Goal: Task Accomplishment & Management: Use online tool/utility

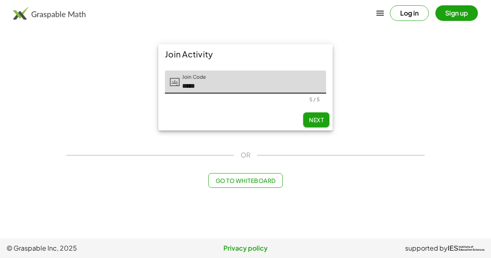
type input "*****"
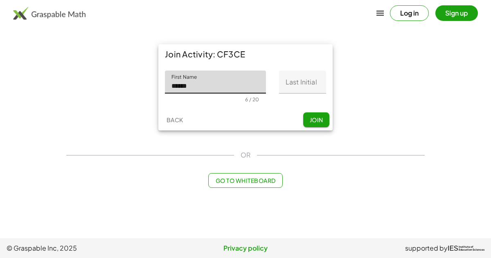
type input "******"
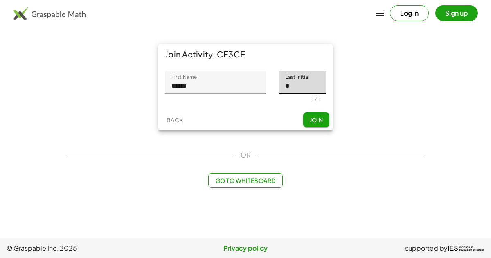
type input "*"
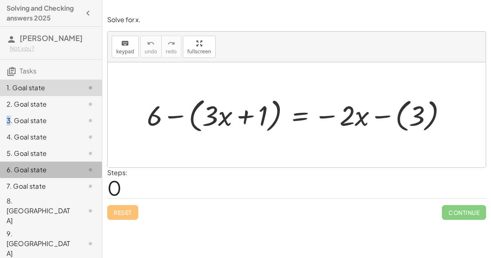
click at [0, 194] on div "6. Goal state" at bounding box center [51, 210] width 102 height 33
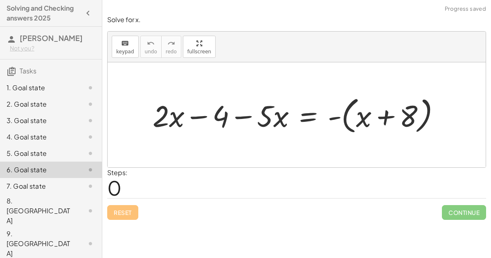
click at [27, 88] on div "1. Goal state" at bounding box center [40, 88] width 66 height 10
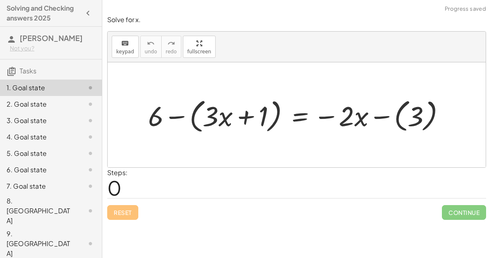
click at [60, 205] on div "8. [GEOGRAPHIC_DATA]" at bounding box center [40, 210] width 66 height 29
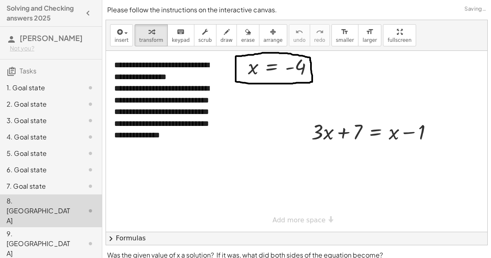
click at [66, 90] on div "1. Goal state" at bounding box center [40, 88] width 66 height 10
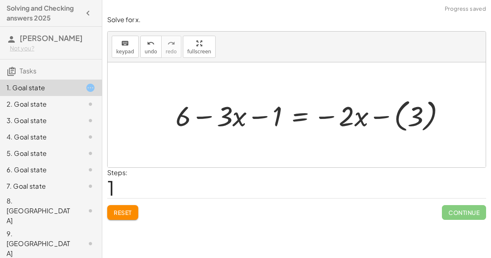
click at [133, 208] on button "Reset" at bounding box center [122, 212] width 31 height 15
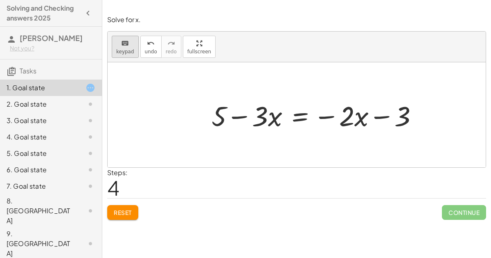
click at [118, 54] on button "keyboard keypad" at bounding box center [125, 47] width 27 height 22
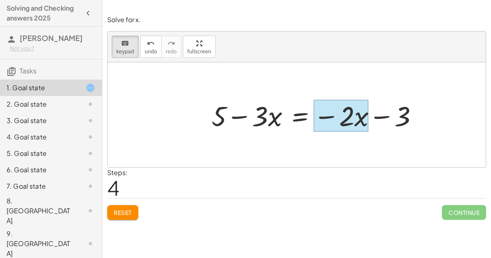
click at [358, 119] on div at bounding box center [341, 115] width 55 height 32
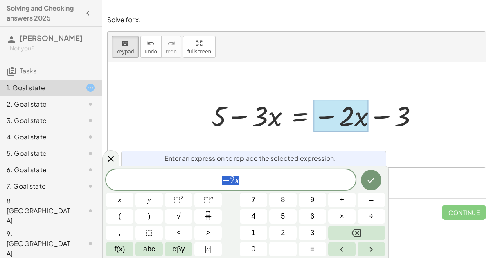
click at [286, 179] on span "− 2 x" at bounding box center [231, 179] width 250 height 11
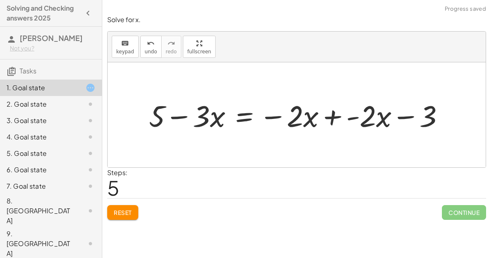
click at [211, 119] on div at bounding box center [300, 114] width 310 height 39
click at [127, 50] on span "keypad" at bounding box center [125, 52] width 18 height 6
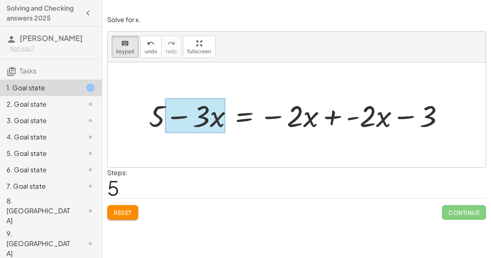
click at [217, 115] on div at bounding box center [195, 115] width 60 height 35
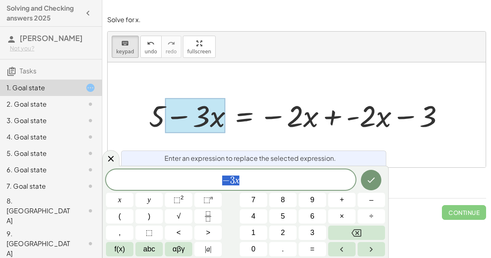
click at [284, 183] on span "− 3 x" at bounding box center [231, 179] width 250 height 11
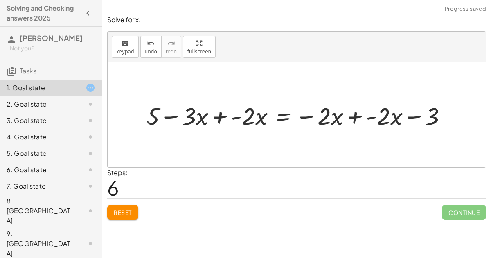
click at [217, 118] on div at bounding box center [299, 115] width 315 height 32
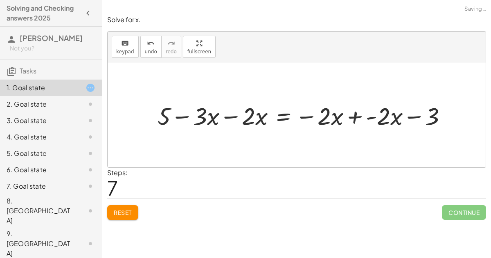
click at [355, 114] on div at bounding box center [306, 115] width 304 height 32
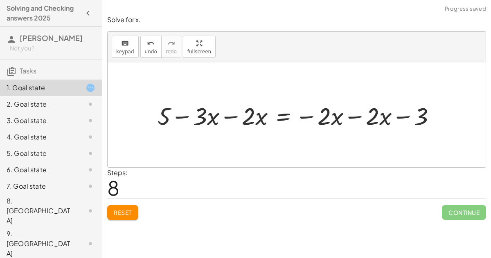
click at [351, 114] on div at bounding box center [300, 115] width 293 height 32
click at [230, 114] on div at bounding box center [276, 115] width 245 height 32
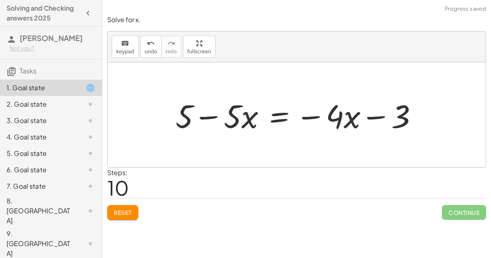
click at [351, 113] on div at bounding box center [300, 115] width 257 height 42
click at [120, 210] on span "Reset" at bounding box center [123, 211] width 18 height 7
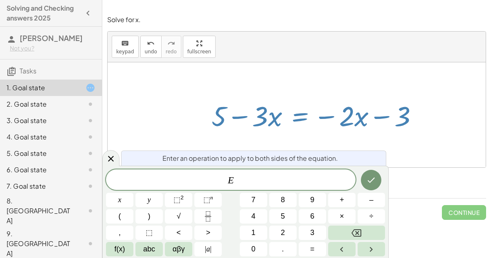
click at [283, 179] on span "E ​" at bounding box center [231, 179] width 250 height 11
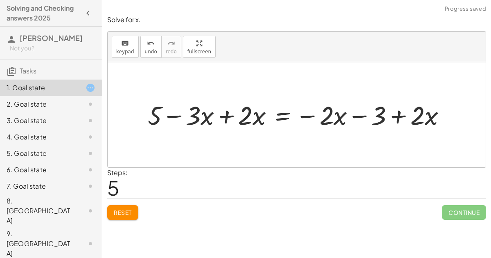
click at [226, 115] on div at bounding box center [300, 114] width 313 height 34
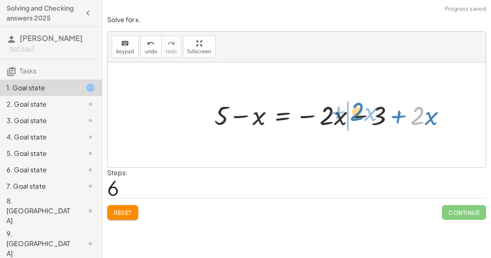
drag, startPoint x: 414, startPoint y: 115, endPoint x: 354, endPoint y: 111, distance: 59.9
click at [354, 111] on div at bounding box center [333, 114] width 246 height 34
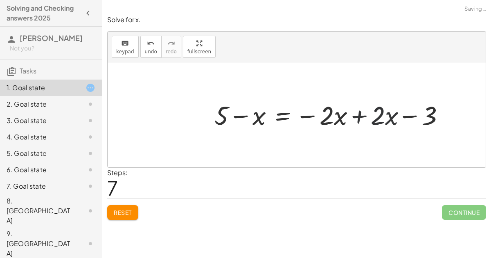
click at [357, 115] on div at bounding box center [333, 114] width 246 height 34
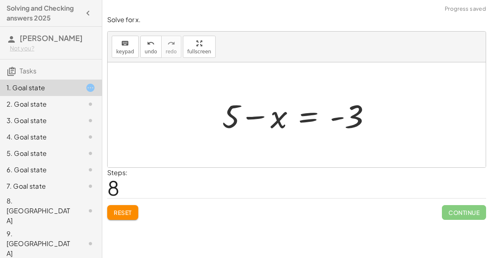
click at [252, 113] on div at bounding box center [300, 115] width 164 height 42
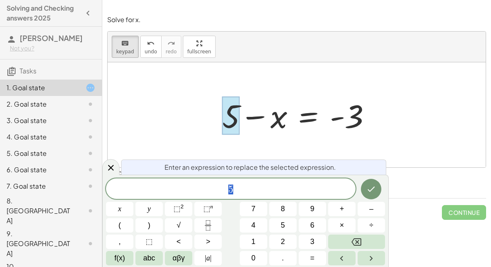
click at [270, 184] on span "5" at bounding box center [231, 188] width 250 height 11
click at [311, 118] on div at bounding box center [300, 115] width 164 height 42
click at [298, 113] on div at bounding box center [300, 115] width 164 height 42
click at [311, 117] on div at bounding box center [300, 115] width 164 height 42
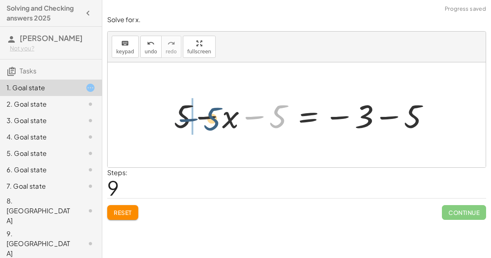
drag, startPoint x: 284, startPoint y: 115, endPoint x: 216, endPoint y: 116, distance: 68.0
click at [216, 116] on div at bounding box center [305, 115] width 270 height 42
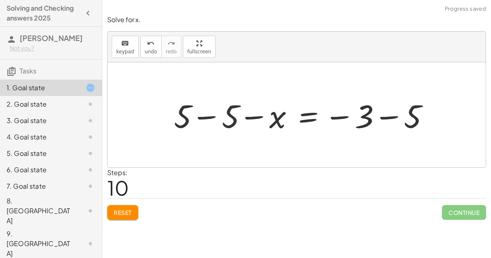
click at [206, 116] on div at bounding box center [305, 115] width 270 height 42
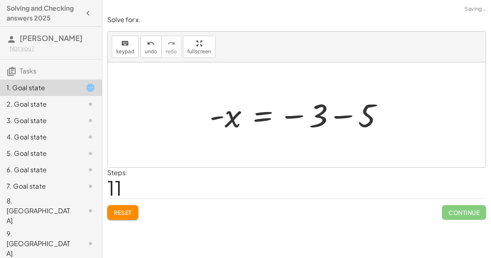
click at [346, 115] on div at bounding box center [300, 115] width 189 height 41
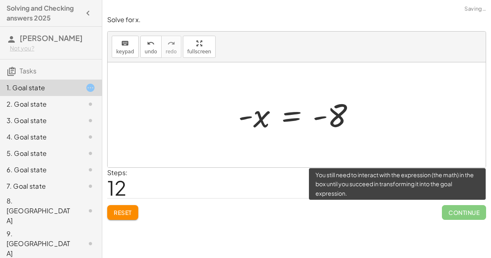
click at [460, 209] on span "Continue" at bounding box center [464, 212] width 44 height 15
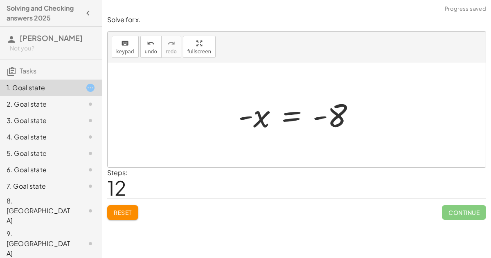
click at [336, 124] on div at bounding box center [300, 115] width 132 height 41
click at [323, 109] on div at bounding box center [300, 115] width 132 height 41
click at [263, 114] on div at bounding box center [300, 115] width 132 height 41
click at [248, 118] on div at bounding box center [300, 115] width 132 height 41
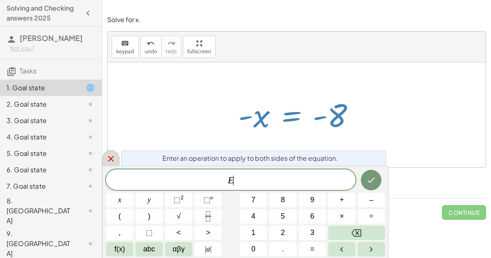
click at [110, 158] on icon at bounding box center [111, 159] width 6 height 6
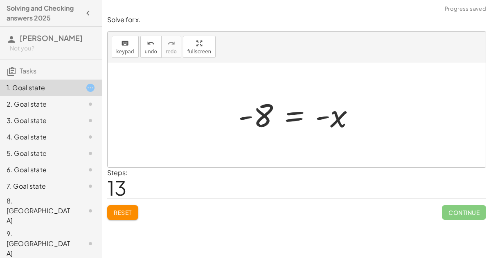
click at [460, 201] on div "Continue" at bounding box center [464, 208] width 44 height 21
click at [465, 213] on span "Continue" at bounding box center [464, 212] width 44 height 15
click at [123, 208] on span "Reset" at bounding box center [123, 211] width 18 height 7
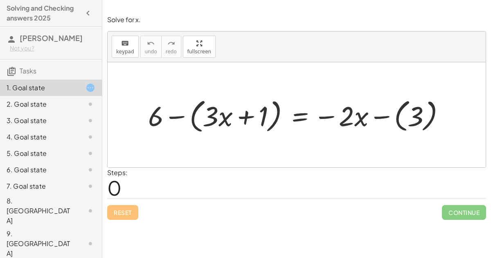
click at [244, 117] on div at bounding box center [300, 115] width 312 height 40
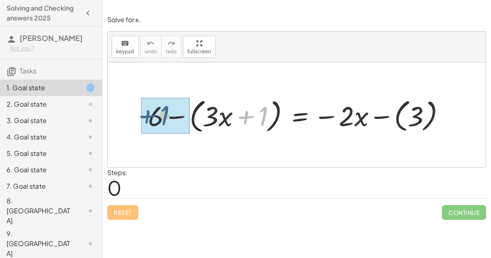
drag, startPoint x: 264, startPoint y: 113, endPoint x: 163, endPoint y: 113, distance: 100.7
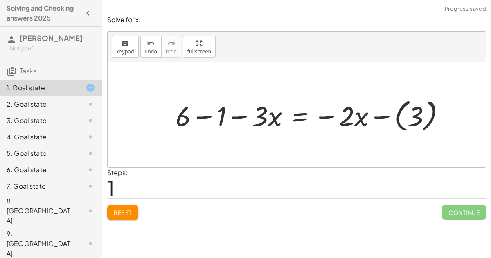
click at [206, 113] on div at bounding box center [314, 114] width 285 height 39
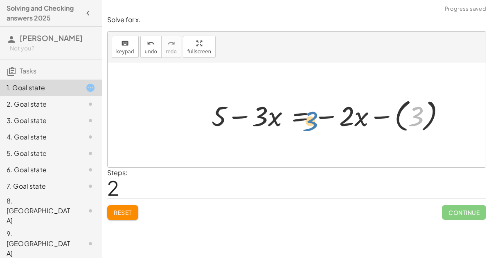
drag, startPoint x: 409, startPoint y: 115, endPoint x: 304, endPoint y: 120, distance: 105.8
click at [304, 120] on div at bounding box center [332, 114] width 249 height 39
drag, startPoint x: 342, startPoint y: 113, endPoint x: 243, endPoint y: 112, distance: 98.7
click at [243, 112] on div at bounding box center [332, 114] width 249 height 39
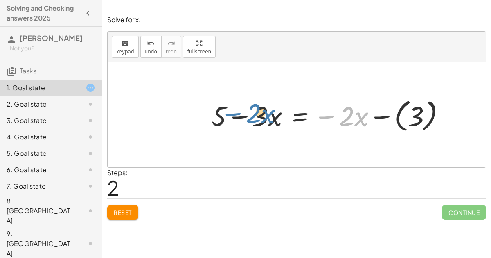
drag, startPoint x: 363, startPoint y: 118, endPoint x: 269, endPoint y: 115, distance: 94.2
click at [269, 115] on div at bounding box center [332, 114] width 249 height 39
click at [79, 95] on div "1. Goal state" at bounding box center [51, 87] width 102 height 16
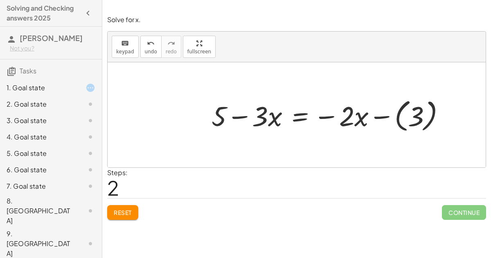
click at [79, 101] on div at bounding box center [83, 104] width 23 height 10
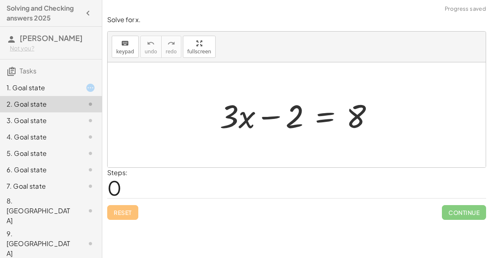
click at [70, 84] on div "1. Goal state" at bounding box center [40, 88] width 66 height 10
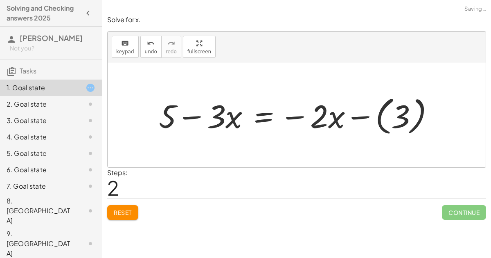
click at [127, 208] on span "Reset" at bounding box center [123, 211] width 18 height 7
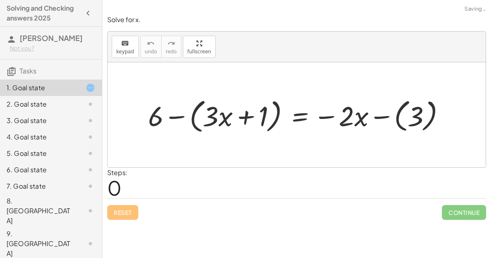
click at [58, 129] on div "2. Goal state" at bounding box center [51, 137] width 102 height 16
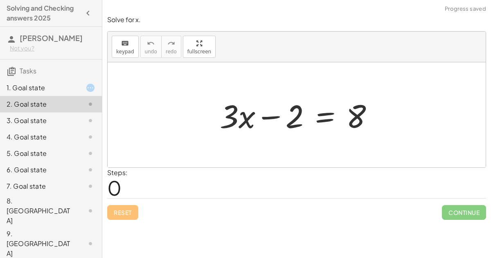
click at [328, 112] on div at bounding box center [300, 115] width 169 height 42
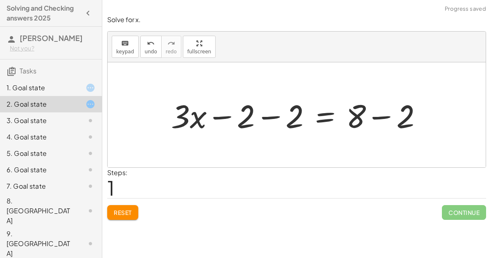
click at [275, 113] on div at bounding box center [300, 115] width 266 height 42
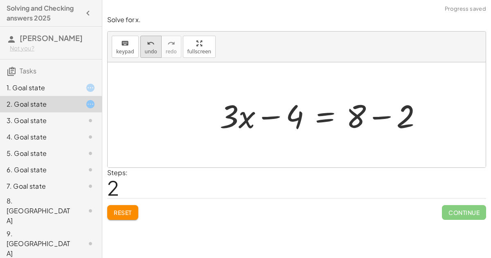
click at [149, 45] on icon "undo" at bounding box center [151, 43] width 8 height 10
click at [122, 210] on span "Reset" at bounding box center [123, 211] width 18 height 7
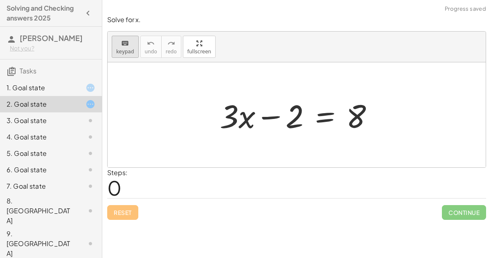
click at [120, 47] on button "keyboard keypad" at bounding box center [125, 47] width 27 height 22
click at [115, 51] on button "keyboard keypad" at bounding box center [125, 47] width 27 height 22
click at [321, 110] on div at bounding box center [300, 115] width 169 height 42
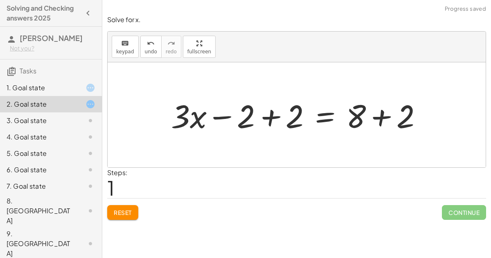
click at [279, 111] on div at bounding box center [300, 115] width 266 height 42
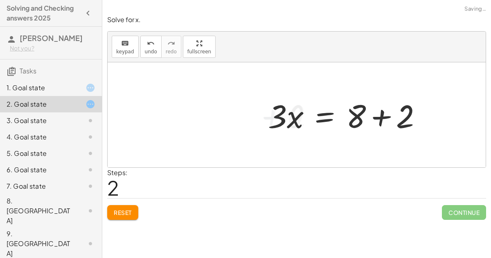
click at [375, 118] on div at bounding box center [348, 115] width 169 height 42
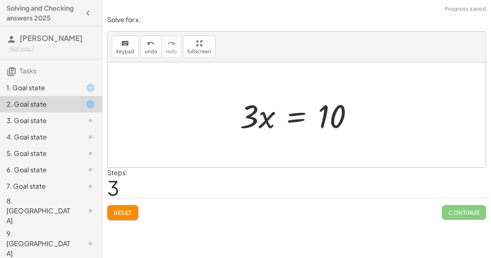
click at [298, 111] on div at bounding box center [300, 115] width 128 height 42
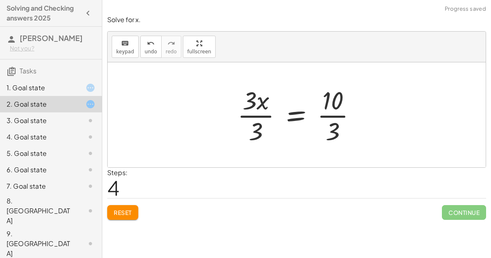
click at [261, 115] on div at bounding box center [300, 114] width 134 height 63
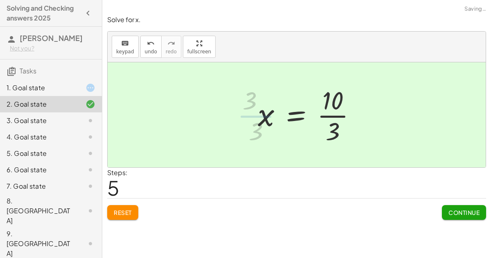
click at [333, 119] on div at bounding box center [310, 114] width 113 height 63
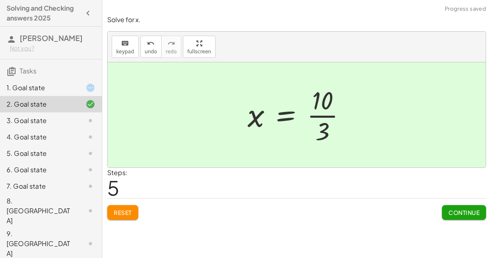
click at [459, 215] on button "Continue" at bounding box center [464, 212] width 44 height 15
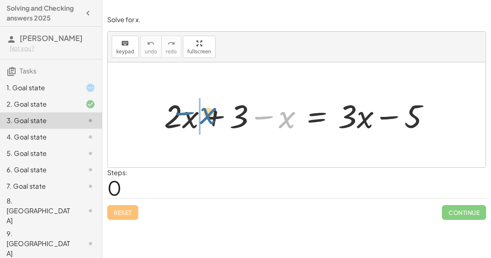
drag, startPoint x: 269, startPoint y: 115, endPoint x: 184, endPoint y: 111, distance: 84.9
click at [184, 111] on div at bounding box center [300, 115] width 280 height 42
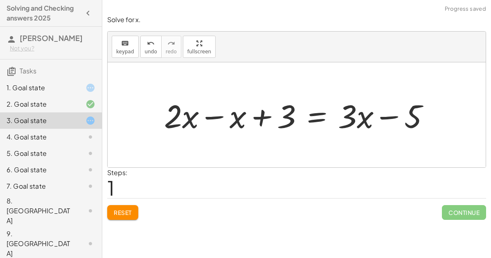
click at [183, 113] on div at bounding box center [300, 115] width 280 height 42
click at [206, 115] on div at bounding box center [300, 115] width 280 height 42
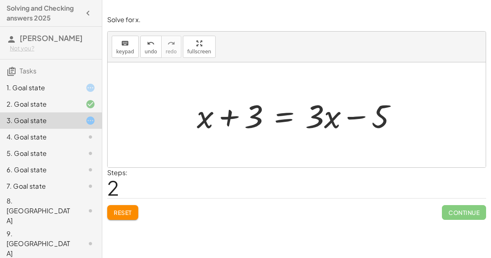
click at [287, 112] on div at bounding box center [300, 115] width 215 height 42
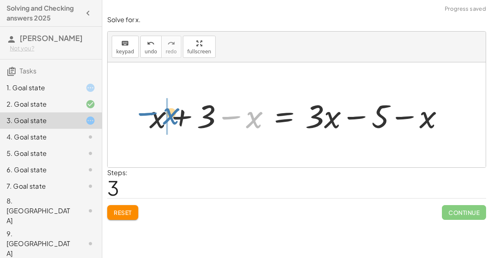
drag, startPoint x: 249, startPoint y: 115, endPoint x: 166, endPoint y: 111, distance: 82.8
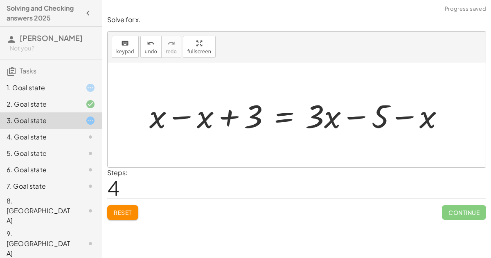
click at [176, 114] on div at bounding box center [300, 115] width 310 height 42
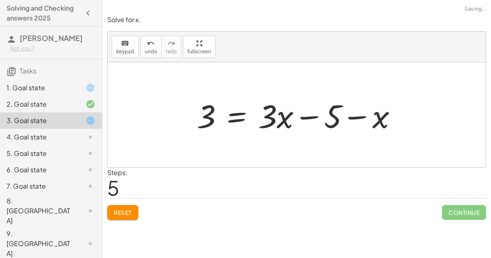
click at [365, 118] on div at bounding box center [300, 115] width 215 height 42
drag, startPoint x: 365, startPoint y: 118, endPoint x: 307, endPoint y: 117, distance: 57.7
click at [307, 117] on div at bounding box center [300, 115] width 215 height 42
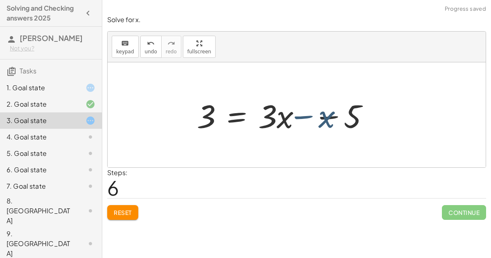
click at [303, 117] on div at bounding box center [300, 115] width 215 height 42
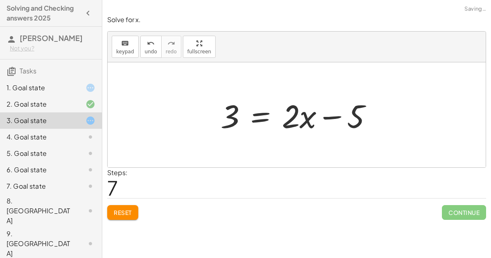
click at [306, 119] on div at bounding box center [300, 115] width 167 height 42
click at [263, 120] on div at bounding box center [300, 115] width 167 height 42
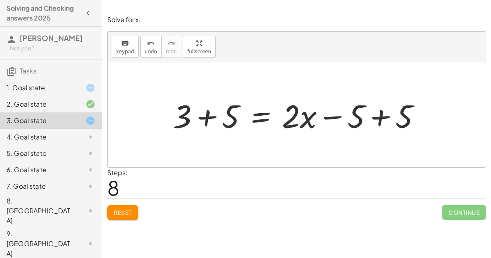
click at [378, 122] on div at bounding box center [300, 115] width 263 height 42
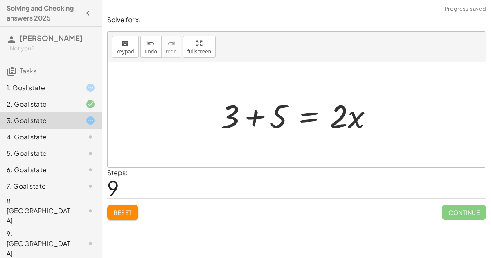
click at [207, 111] on div at bounding box center [297, 114] width 378 height 105
click at [260, 114] on div at bounding box center [300, 115] width 167 height 42
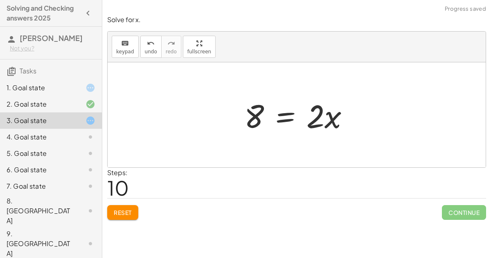
click at [325, 111] on div at bounding box center [300, 115] width 120 height 42
click at [278, 111] on div at bounding box center [300, 115] width 120 height 42
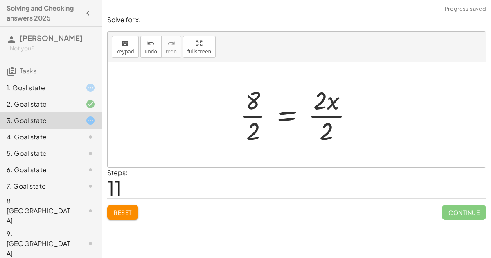
click at [332, 112] on div at bounding box center [299, 114] width 127 height 63
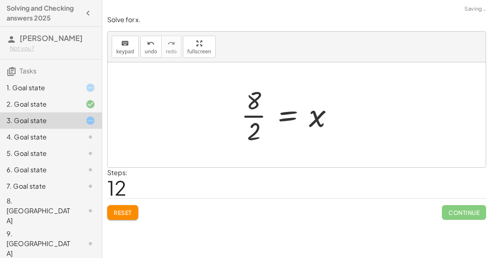
click at [256, 120] on div at bounding box center [290, 114] width 107 height 63
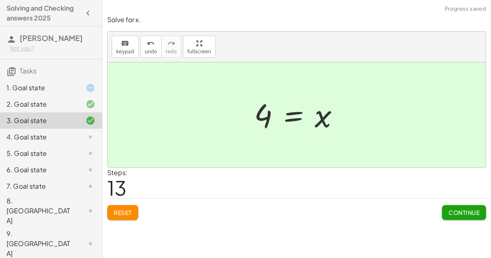
click at [473, 210] on span "Continue" at bounding box center [464, 211] width 31 height 7
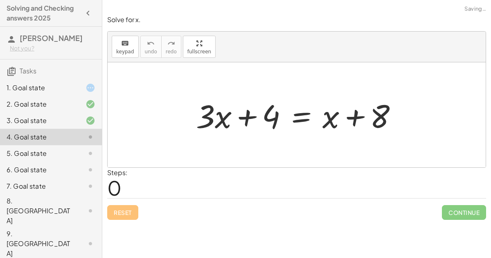
click at [306, 113] on div at bounding box center [300, 115] width 216 height 42
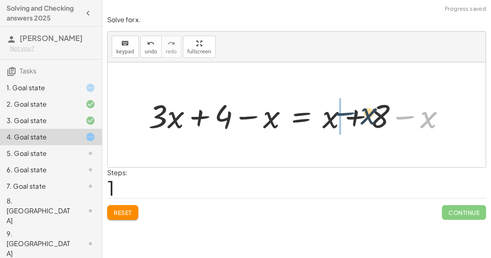
drag, startPoint x: 411, startPoint y: 113, endPoint x: 347, endPoint y: 109, distance: 64.4
click at [347, 109] on div at bounding box center [300, 115] width 311 height 42
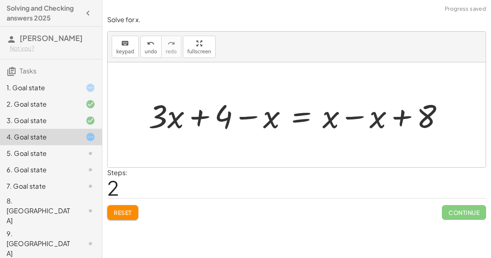
click at [340, 111] on div at bounding box center [300, 115] width 311 height 42
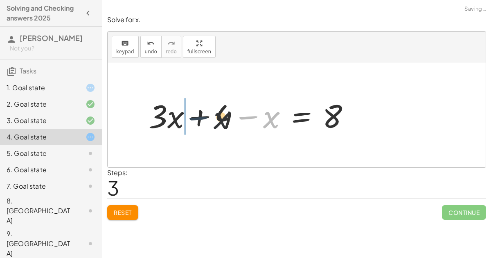
drag, startPoint x: 250, startPoint y: 111, endPoint x: 187, endPoint y: 106, distance: 63.7
click at [187, 106] on div at bounding box center [253, 115] width 216 height 42
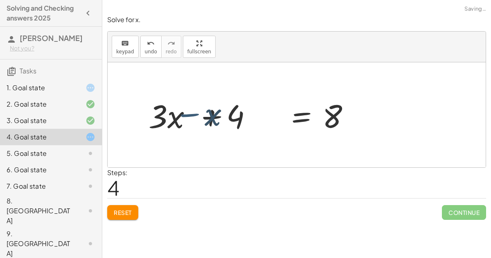
click at [187, 106] on div at bounding box center [253, 115] width 216 height 42
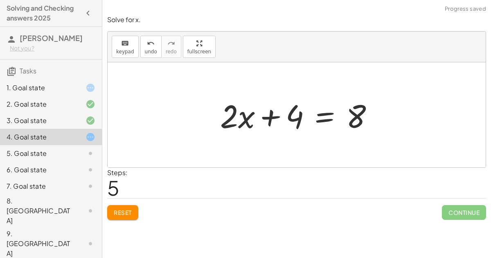
click at [315, 111] on div at bounding box center [300, 115] width 168 height 42
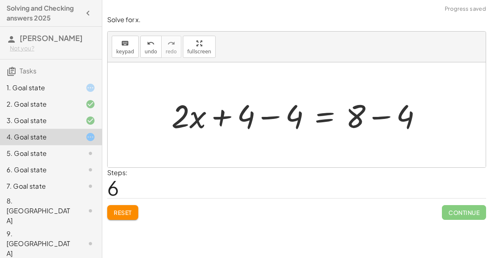
click at [271, 115] on div at bounding box center [299, 115] width 265 height 42
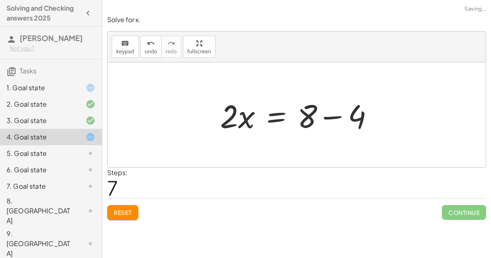
click at [337, 119] on div at bounding box center [300, 115] width 168 height 42
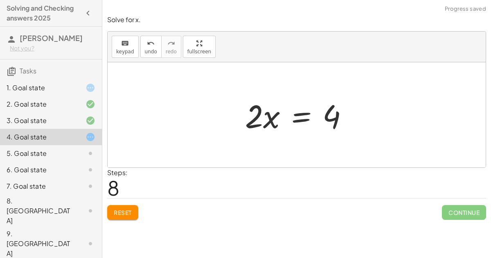
click at [303, 113] on div at bounding box center [300, 115] width 118 height 42
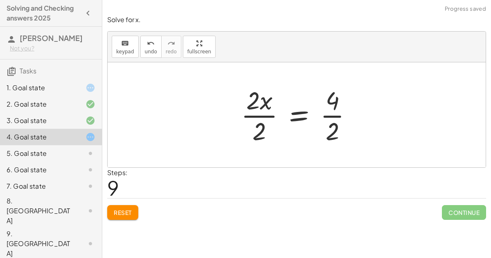
click at [258, 123] on div at bounding box center [300, 114] width 126 height 63
click at [330, 120] on div at bounding box center [310, 114] width 106 height 63
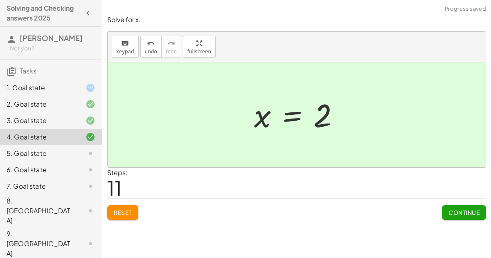
click at [473, 217] on button "Continue" at bounding box center [464, 212] width 44 height 15
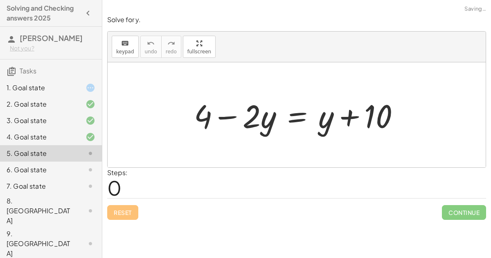
click at [467, 216] on span "Continue" at bounding box center [464, 212] width 44 height 15
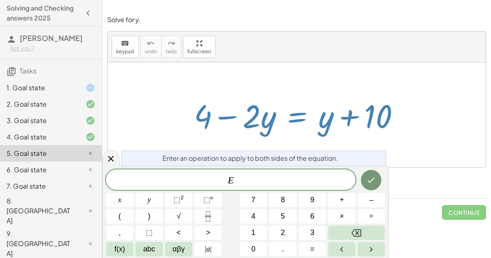
click at [375, 200] on button "–" at bounding box center [371, 199] width 27 height 14
click at [144, 199] on button "y" at bounding box center [149, 199] width 27 height 14
click at [374, 183] on icon "Done" at bounding box center [371, 180] width 10 height 10
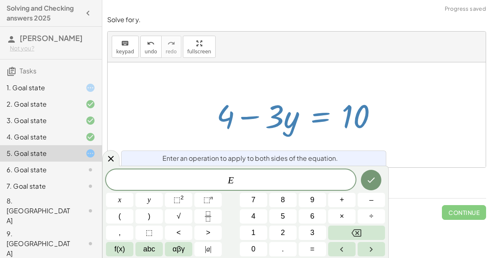
click at [342, 200] on span "+" at bounding box center [342, 199] width 5 height 11
click at [254, 215] on span "4" at bounding box center [253, 215] width 4 height 11
click at [367, 181] on icon "Done" at bounding box center [371, 180] width 10 height 10
click at [373, 198] on span "–" at bounding box center [371, 199] width 4 height 11
click at [249, 220] on button "4" at bounding box center [253, 216] width 27 height 14
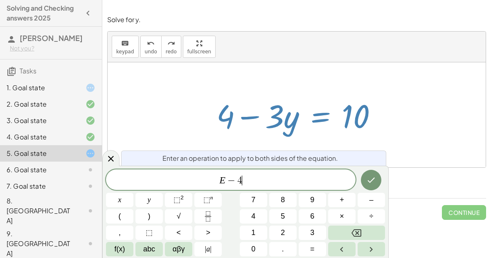
click at [371, 186] on button "Done" at bounding box center [371, 180] width 20 height 20
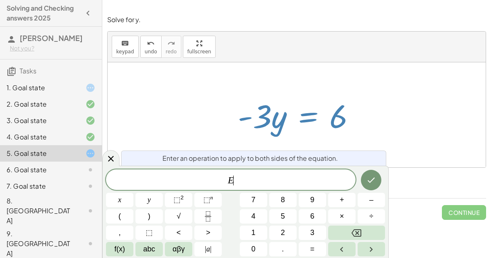
click at [341, 202] on span "+" at bounding box center [342, 199] width 5 height 11
click at [362, 235] on button "Backspace" at bounding box center [356, 232] width 57 height 14
click at [377, 219] on button "÷" at bounding box center [371, 216] width 27 height 14
click at [371, 220] on span "÷" at bounding box center [372, 215] width 4 height 11
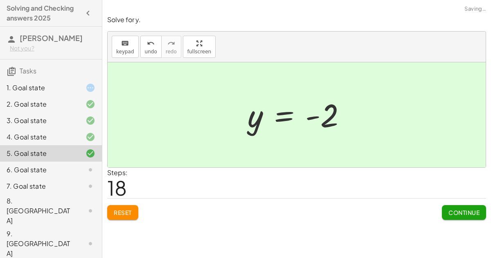
click at [461, 215] on span "Continue" at bounding box center [464, 211] width 31 height 7
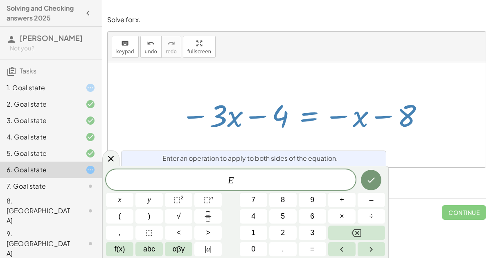
click at [342, 197] on span "+" at bounding box center [342, 199] width 5 height 11
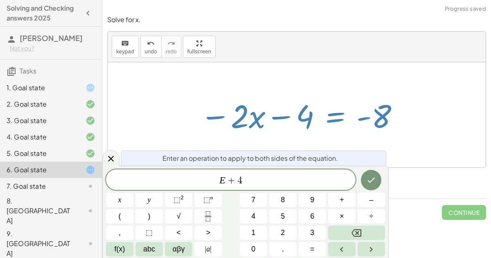
click at [369, 177] on icon "Done" at bounding box center [371, 180] width 10 height 10
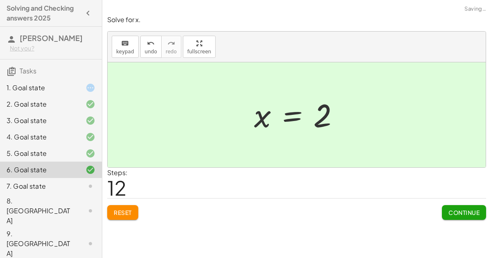
click at [471, 206] on button "Continue" at bounding box center [464, 212] width 44 height 15
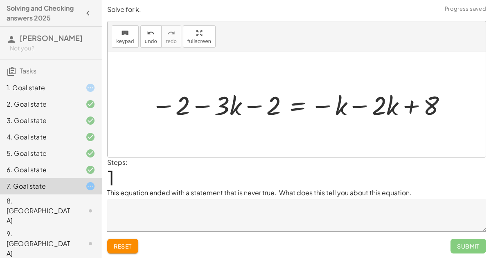
click at [126, 241] on button "Reset" at bounding box center [122, 245] width 31 height 15
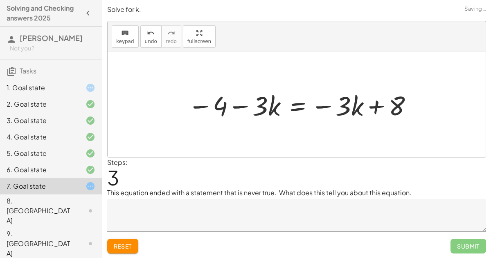
click at [126, 243] on span "Reset" at bounding box center [123, 245] width 18 height 7
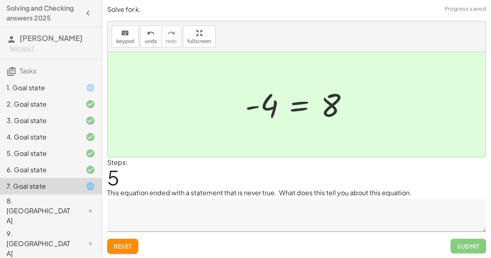
click at [364, 212] on textarea at bounding box center [296, 215] width 379 height 33
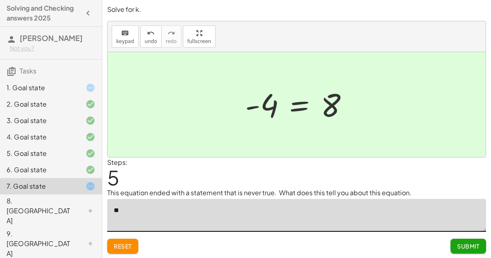
click at [333, 86] on div at bounding box center [300, 104] width 118 height 41
type textarea "*"
type textarea "**********"
click at [469, 248] on span "Submit" at bounding box center [468, 245] width 23 height 7
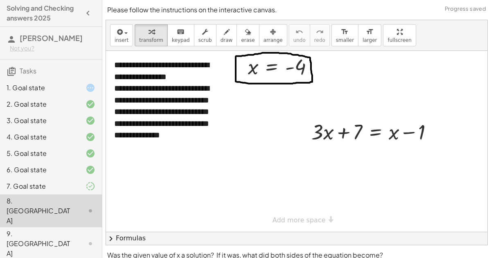
click at [63, 84] on div "1. Goal state" at bounding box center [40, 88] width 66 height 10
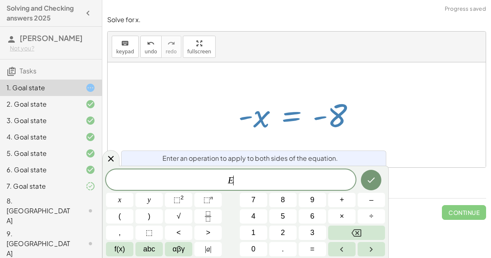
click at [445, 209] on span "Continue" at bounding box center [464, 212] width 44 height 15
click at [454, 213] on span "Continue" at bounding box center [464, 212] width 44 height 15
click at [450, 206] on span "Continue" at bounding box center [464, 212] width 44 height 15
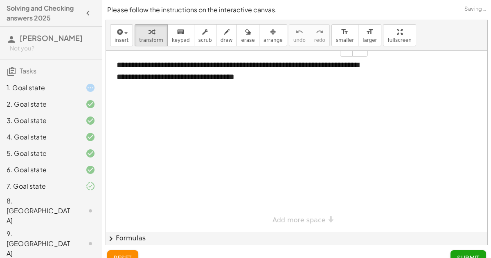
click at [58, 88] on div "1. Goal state" at bounding box center [40, 88] width 66 height 10
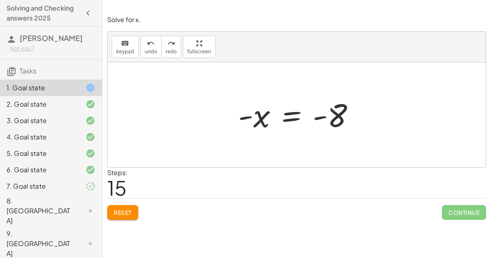
click at [280, 113] on div at bounding box center [300, 115] width 132 height 41
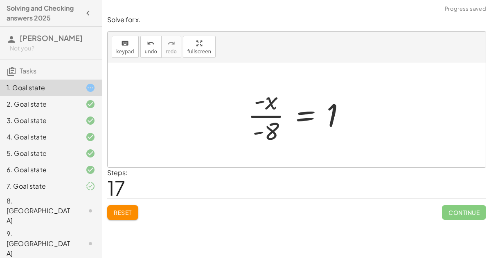
click at [125, 213] on span "Reset" at bounding box center [123, 211] width 18 height 7
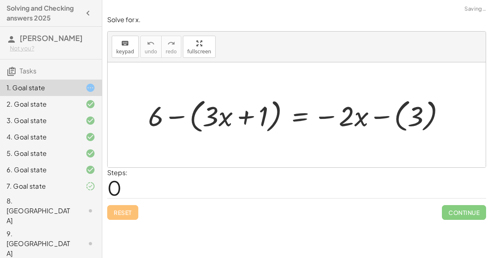
click at [45, 197] on div "8. [GEOGRAPHIC_DATA]" at bounding box center [40, 210] width 66 height 29
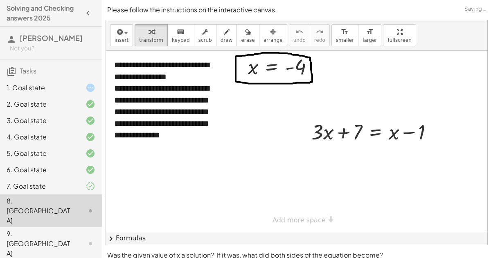
click at [53, 228] on div "9. [GEOGRAPHIC_DATA]" at bounding box center [40, 242] width 66 height 29
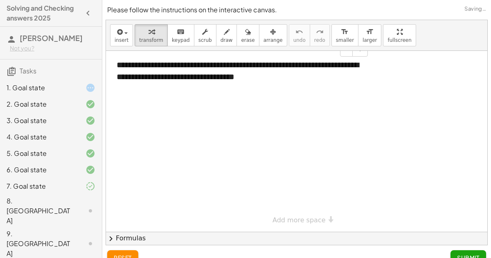
click at [199, 87] on div "**********" at bounding box center [240, 71] width 262 height 40
click at [196, 118] on div at bounding box center [297, 141] width 382 height 181
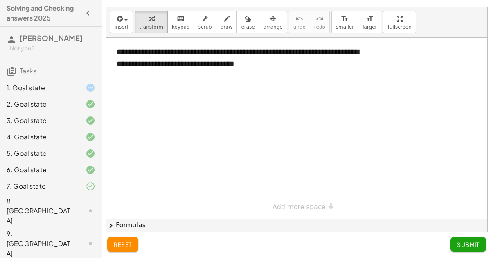
click at [81, 206] on div at bounding box center [83, 211] width 23 height 10
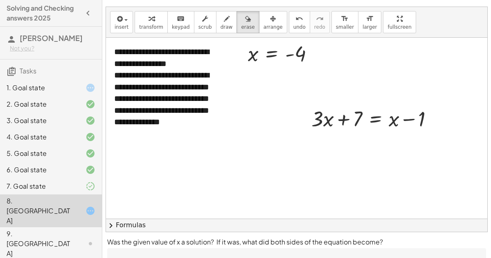
click at [55, 187] on div "7. Goal state" at bounding box center [40, 186] width 66 height 10
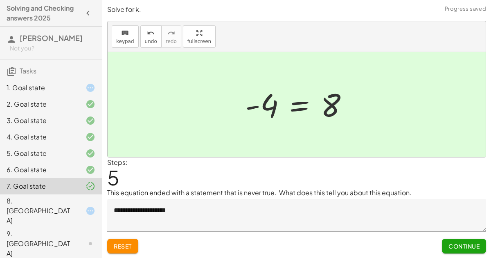
click at [73, 206] on div at bounding box center [83, 211] width 23 height 10
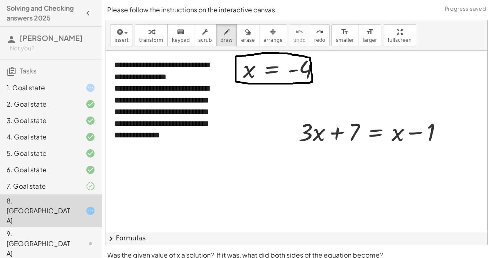
click at [91, 206] on icon at bounding box center [91, 211] width 10 height 10
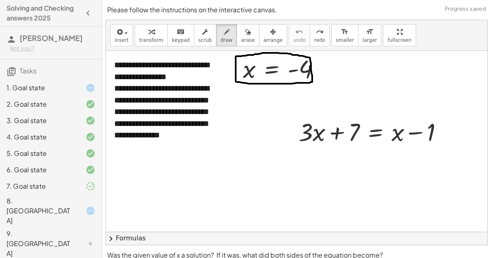
click at [90, 206] on icon at bounding box center [91, 211] width 10 height 10
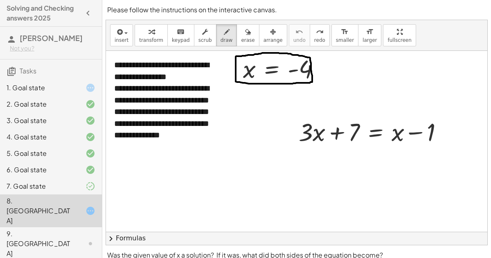
click at [94, 206] on icon at bounding box center [91, 211] width 10 height 10
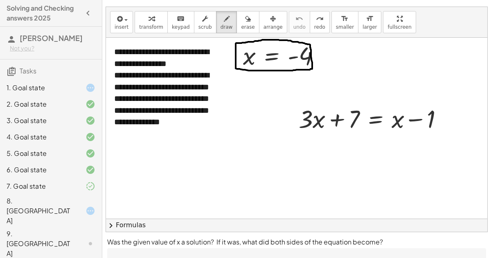
scroll to position [13, 0]
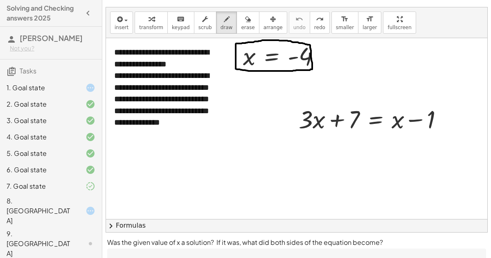
click at [89, 206] on icon at bounding box center [91, 211] width 10 height 10
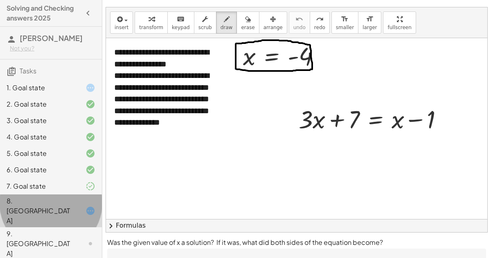
click at [88, 206] on icon at bounding box center [91, 211] width 10 height 10
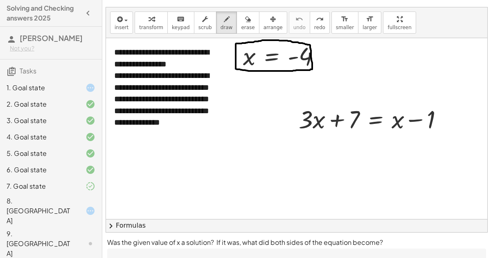
click at [88, 206] on icon at bounding box center [91, 211] width 10 height 10
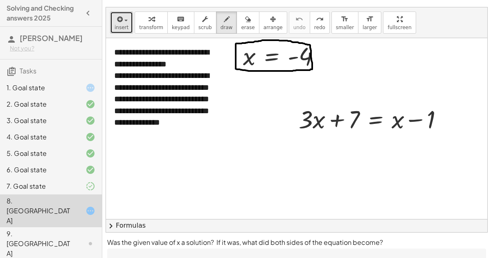
click at [121, 20] on icon "button" at bounding box center [118, 19] width 7 height 10
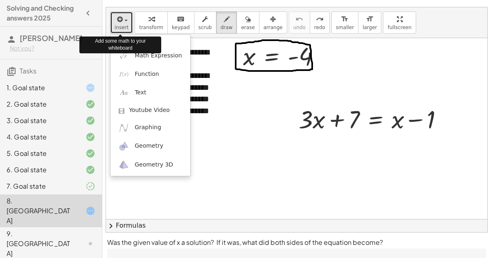
click at [113, 22] on button "insert" at bounding box center [121, 22] width 23 height 22
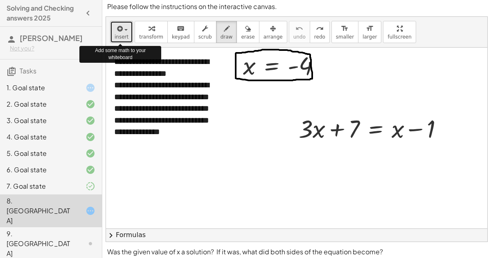
scroll to position [2, 0]
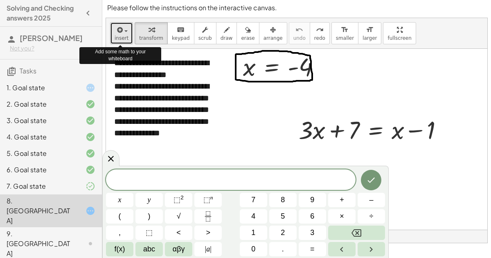
click at [120, 23] on button "insert" at bounding box center [121, 33] width 23 height 22
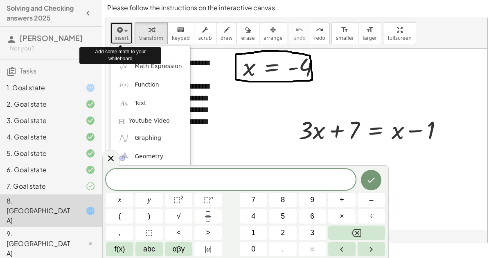
click at [123, 28] on span "button" at bounding box center [124, 31] width 2 height 6
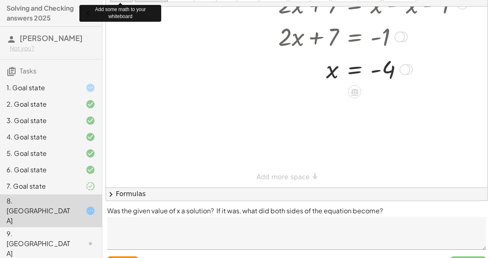
scroll to position [63, 0]
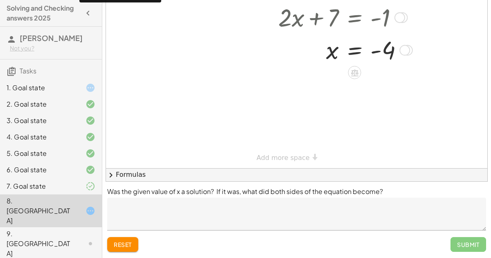
click at [218, 213] on textarea at bounding box center [296, 213] width 379 height 33
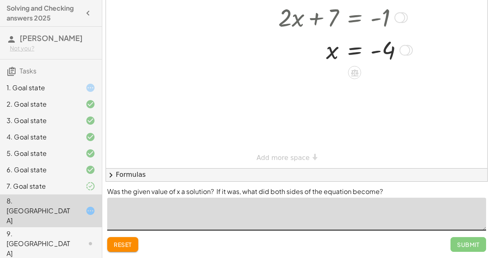
type textarea "*"
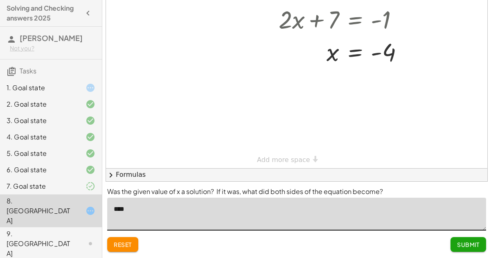
type textarea "****"
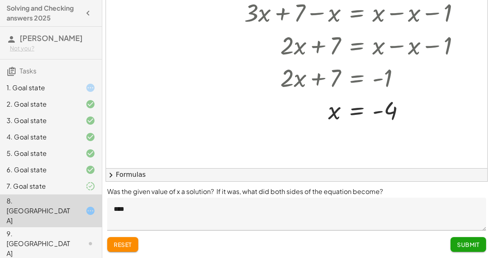
scroll to position [63, 0]
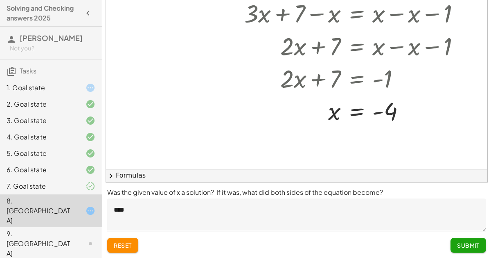
click at [464, 244] on span "Submit" at bounding box center [468, 244] width 23 height 7
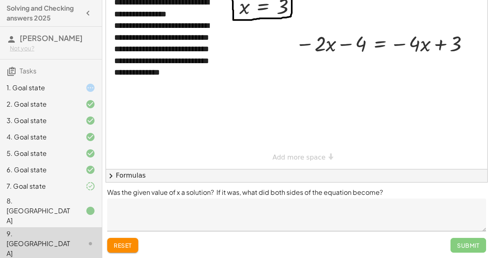
click at [77, 206] on div at bounding box center [83, 211] width 23 height 10
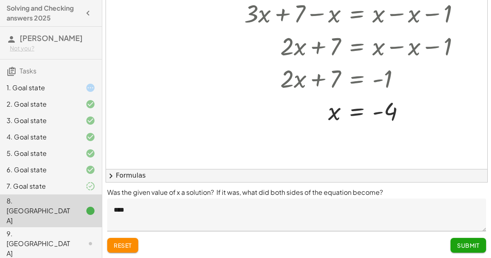
click at [78, 238] on div at bounding box center [83, 243] width 23 height 10
